Goal: Task Accomplishment & Management: Manage account settings

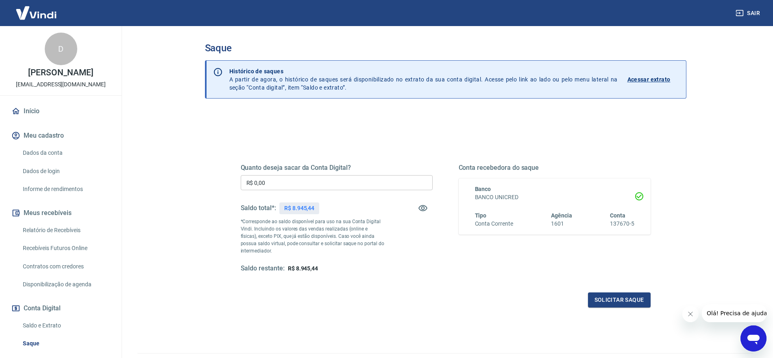
click at [349, 184] on input "R$ 0,00" at bounding box center [337, 182] width 192 height 15
type input "R$ 8.945,44"
click at [589, 304] on div "Solicitar saque" at bounding box center [446, 299] width 410 height 15
click at [606, 301] on button "Solicitar saque" at bounding box center [619, 299] width 63 height 15
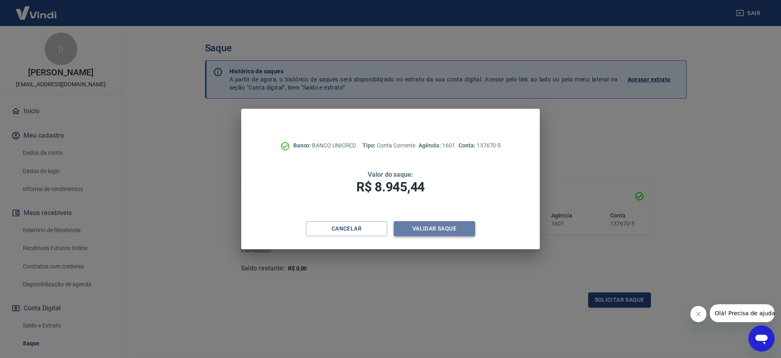
click at [443, 234] on button "Validar saque" at bounding box center [434, 228] width 81 height 15
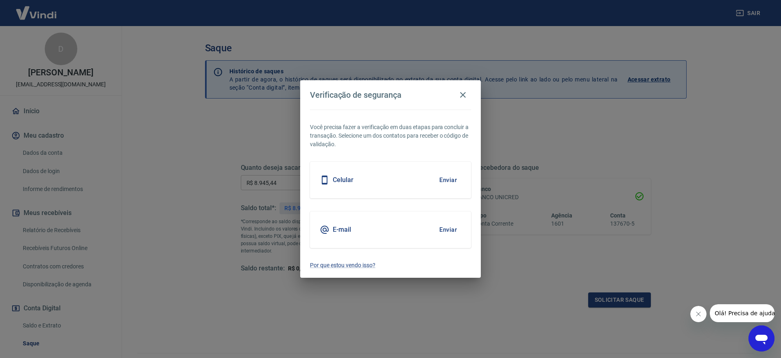
drag, startPoint x: 446, startPoint y: 177, endPoint x: 425, endPoint y: 190, distance: 24.7
click at [446, 177] on button "Enviar" at bounding box center [448, 179] width 26 height 17
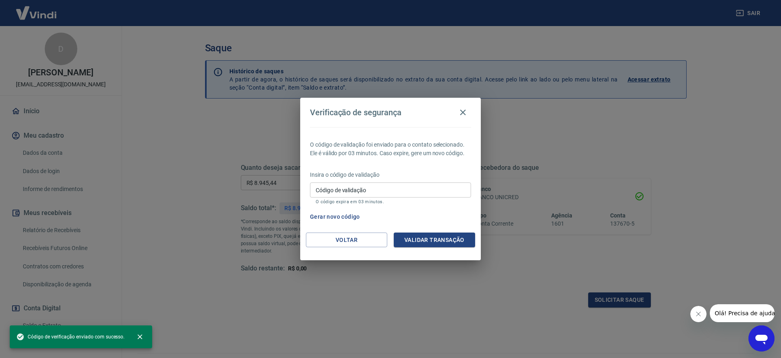
click at [348, 192] on input "Código de validação" at bounding box center [390, 189] width 161 height 15
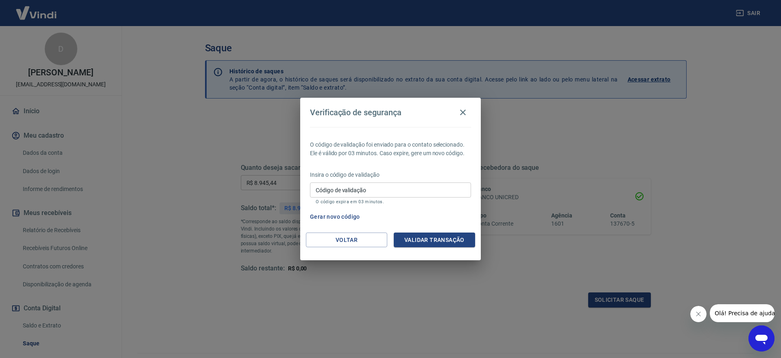
click at [173, 307] on div "Verificação de segurança O código de validação foi enviado para o contato selec…" at bounding box center [390, 179] width 781 height 358
click at [339, 216] on button "Gerar novo código" at bounding box center [335, 216] width 57 height 15
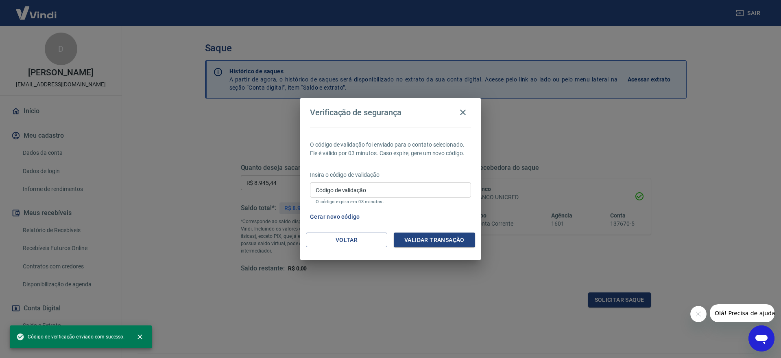
click at [401, 182] on input "Código de validação" at bounding box center [390, 189] width 161 height 15
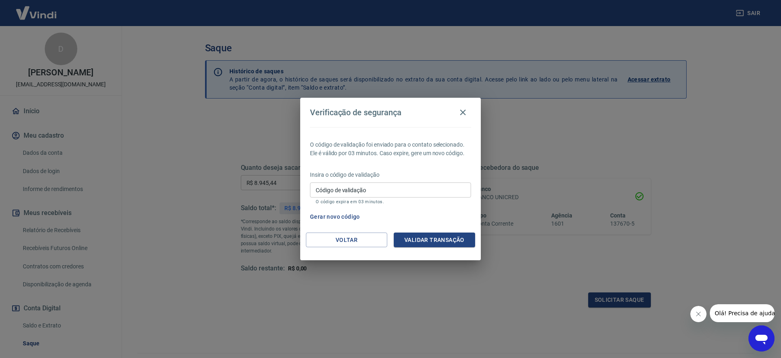
click at [212, 187] on div "Verificação de segurança O código de validação foi enviado para o contato selec…" at bounding box center [390, 179] width 781 height 358
click at [430, 192] on input "Código de validação" at bounding box center [390, 189] width 161 height 15
click at [263, 292] on div "Verificação de segurança O código de validação foi enviado para o contato selec…" at bounding box center [390, 179] width 781 height 358
click at [362, 234] on button "Voltar" at bounding box center [346, 239] width 81 height 15
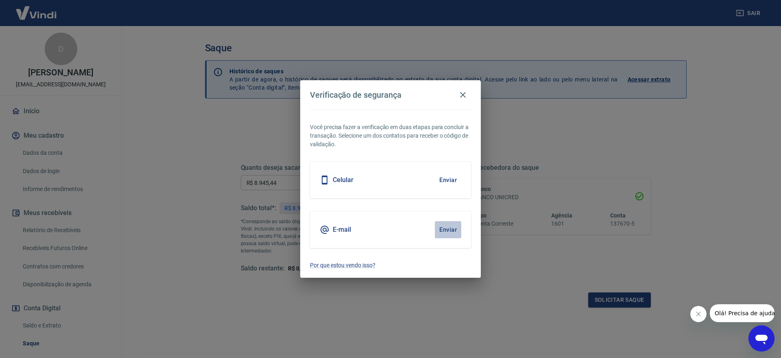
click at [450, 227] on button "Enviar" at bounding box center [448, 229] width 26 height 17
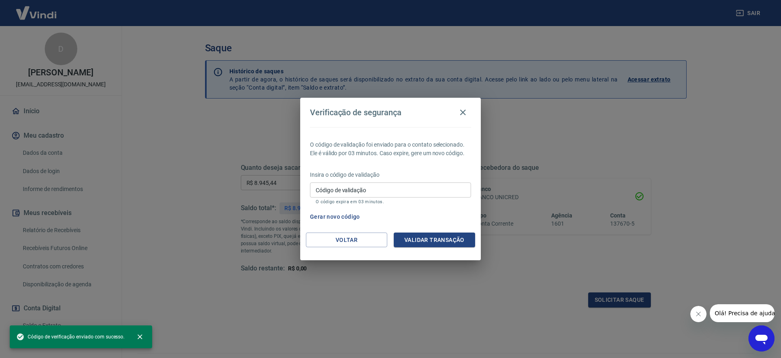
click at [369, 192] on input "Código de validação" at bounding box center [390, 189] width 161 height 15
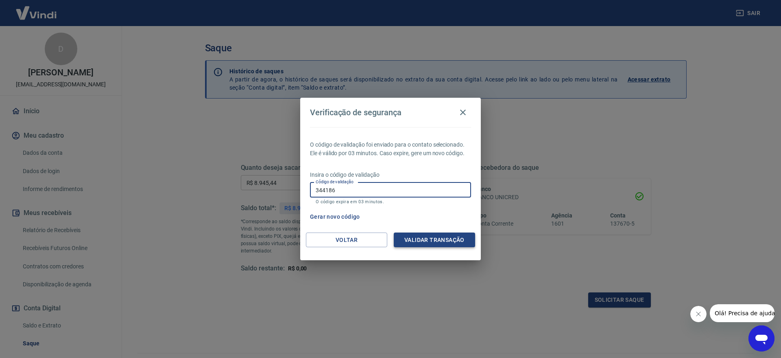
type input "344186"
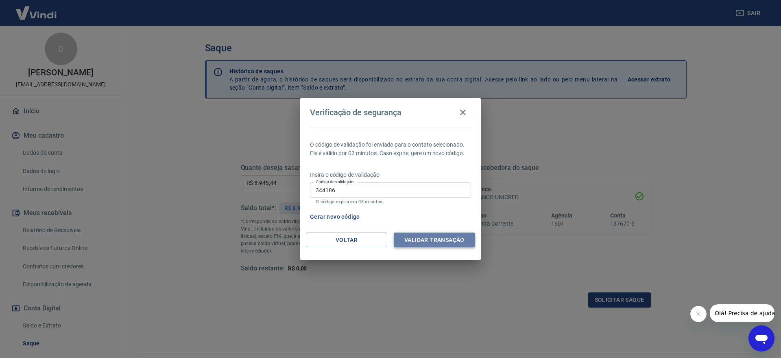
click at [441, 244] on button "Validar transação" at bounding box center [434, 239] width 81 height 15
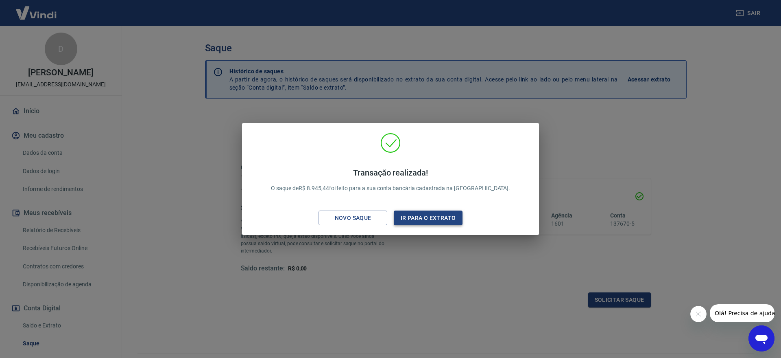
click at [442, 221] on button "Ir para o extrato" at bounding box center [428, 217] width 69 height 15
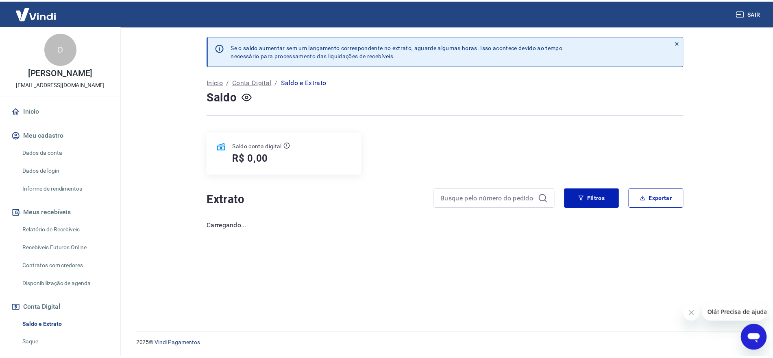
scroll to position [67, 0]
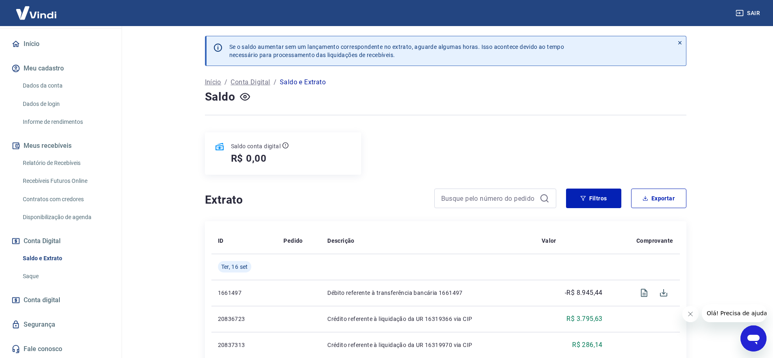
click at [31, 276] on link "Saque" at bounding box center [66, 276] width 92 height 17
